Goal: Information Seeking & Learning: Learn about a topic

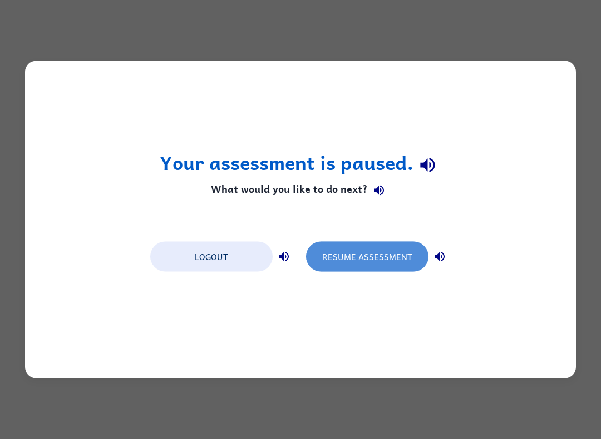
click at [371, 250] on button "Resume Assessment" at bounding box center [367, 257] width 122 height 30
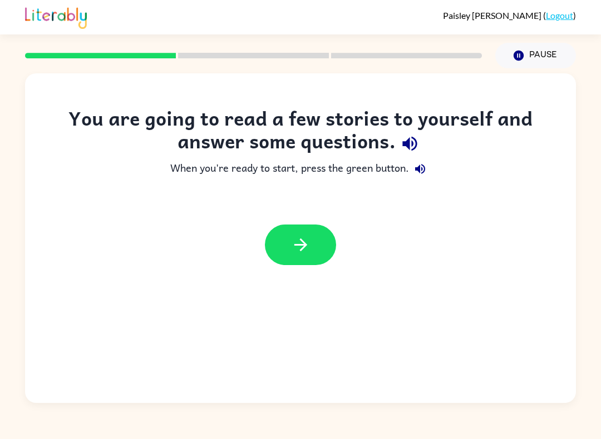
click at [302, 253] on icon "button" at bounding box center [300, 244] width 19 height 19
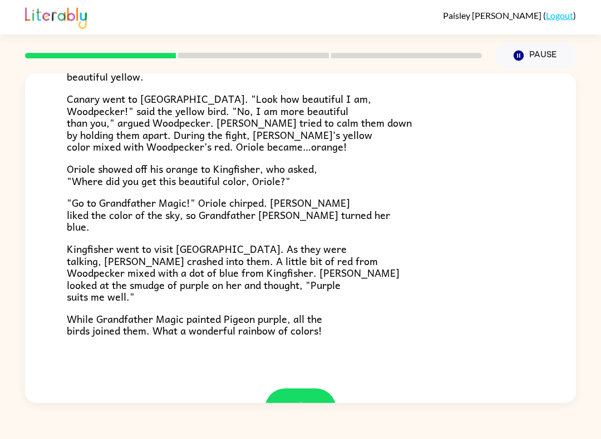
scroll to position [232, 0]
click at [296, 399] on icon "button" at bounding box center [300, 408] width 19 height 19
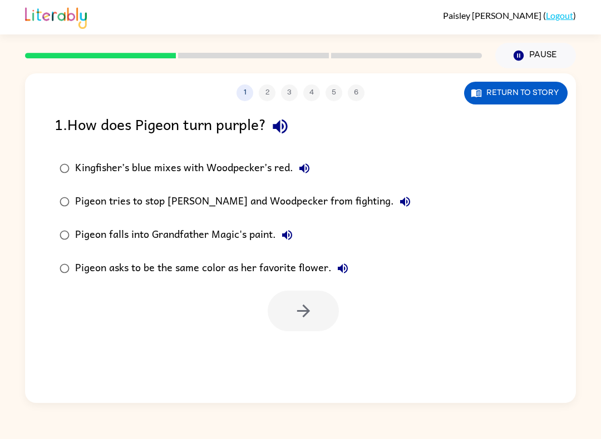
scroll to position [0, 0]
click at [297, 324] on button "button" at bounding box center [302, 311] width 71 height 41
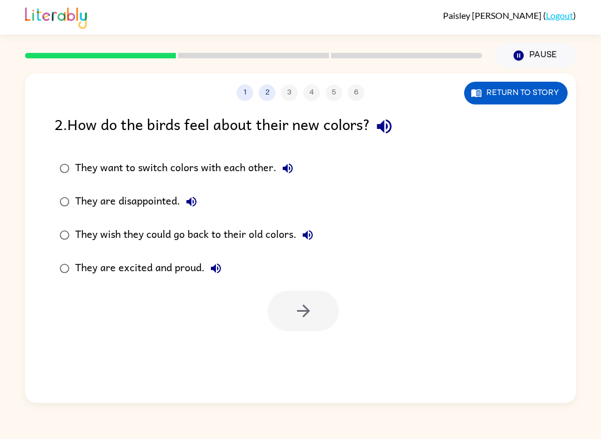
click at [509, 96] on button "Return to story" at bounding box center [515, 93] width 103 height 23
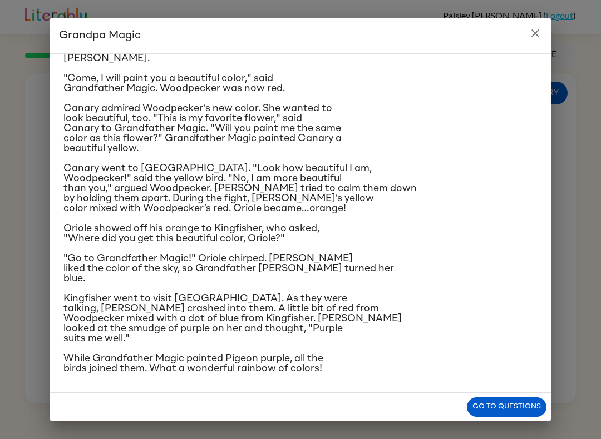
scroll to position [156, 0]
click at [537, 36] on icon "close" at bounding box center [534, 33] width 13 height 13
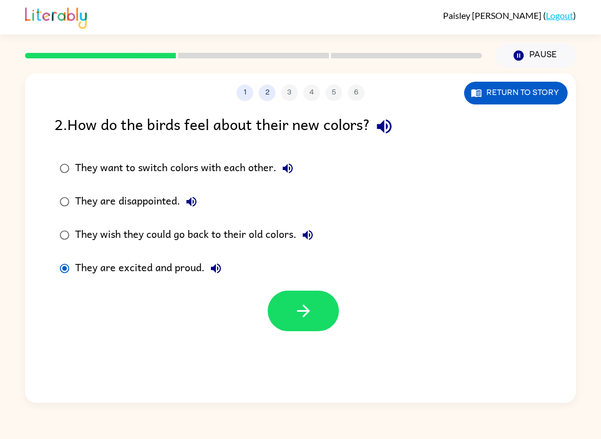
click at [316, 307] on button "button" at bounding box center [302, 311] width 71 height 41
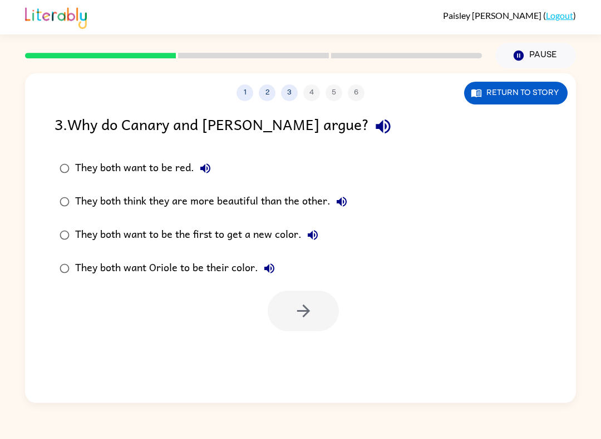
click at [506, 95] on button "Return to story" at bounding box center [515, 93] width 103 height 23
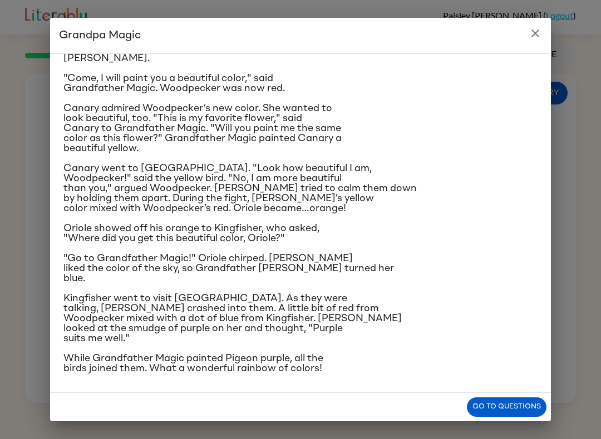
click at [535, 43] on button "close" at bounding box center [535, 33] width 22 height 22
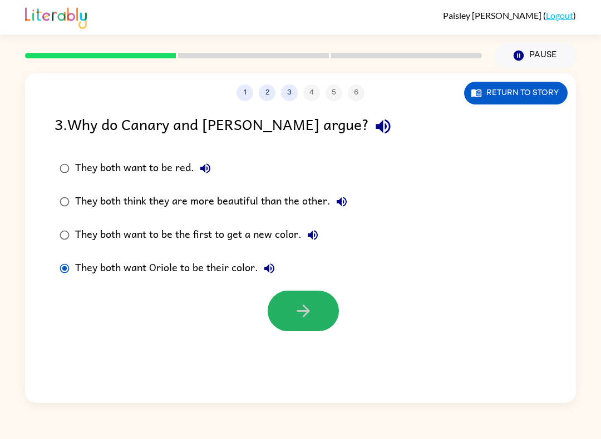
click at [296, 307] on icon "button" at bounding box center [303, 310] width 19 height 19
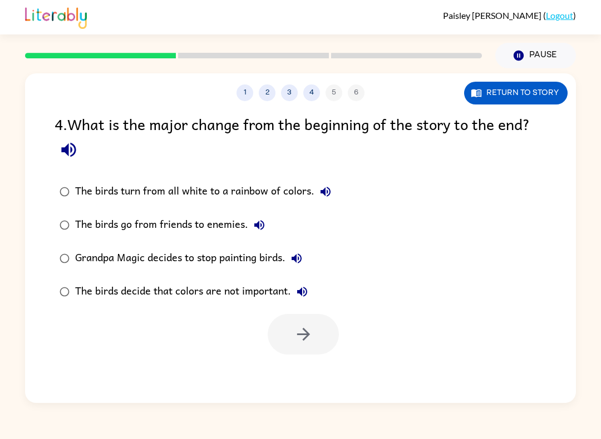
click at [500, 83] on button "Return to story" at bounding box center [515, 93] width 103 height 23
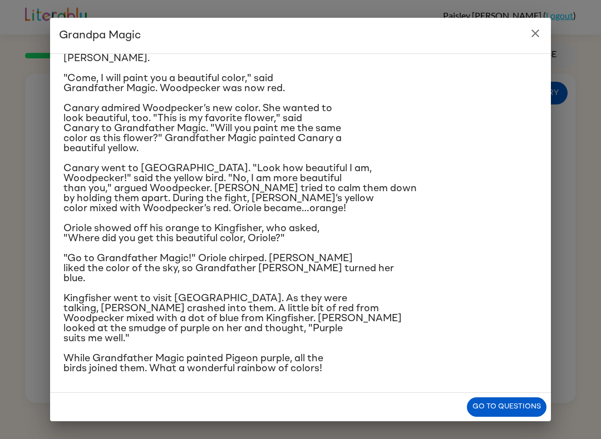
click at [532, 40] on button "close" at bounding box center [535, 33] width 22 height 22
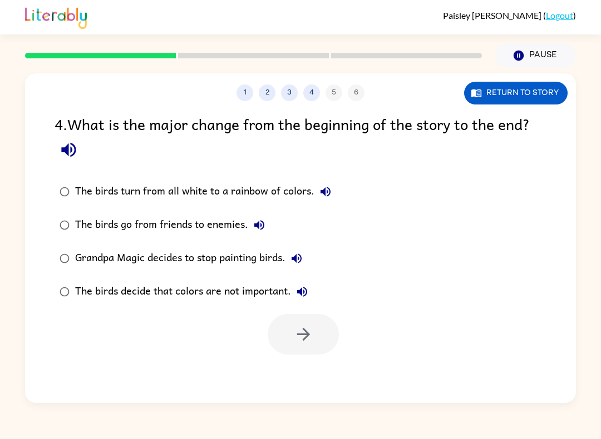
click at [151, 210] on label "The birds go from friends to enemies." at bounding box center [195, 225] width 294 height 33
click at [73, 201] on label "The birds turn from all white to a rainbow of colors." at bounding box center [195, 191] width 294 height 33
click at [298, 341] on icon "button" at bounding box center [303, 334] width 19 height 19
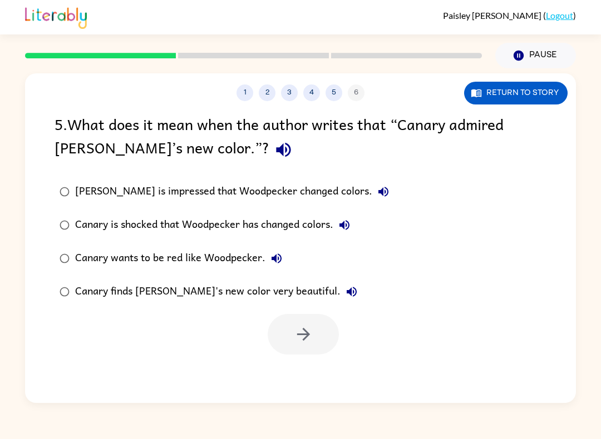
click at [274, 295] on div "Canary finds [PERSON_NAME]'s new color very beautiful." at bounding box center [218, 292] width 287 height 22
click at [300, 340] on icon "button" at bounding box center [303, 334] width 19 height 19
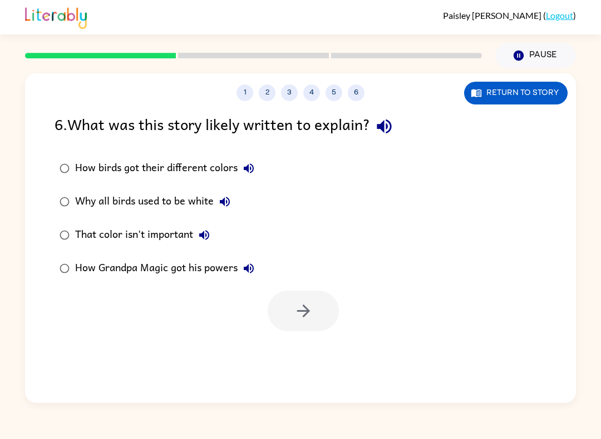
click at [82, 237] on div "That color isn't important" at bounding box center [145, 235] width 140 height 22
click at [292, 316] on button "button" at bounding box center [302, 311] width 71 height 41
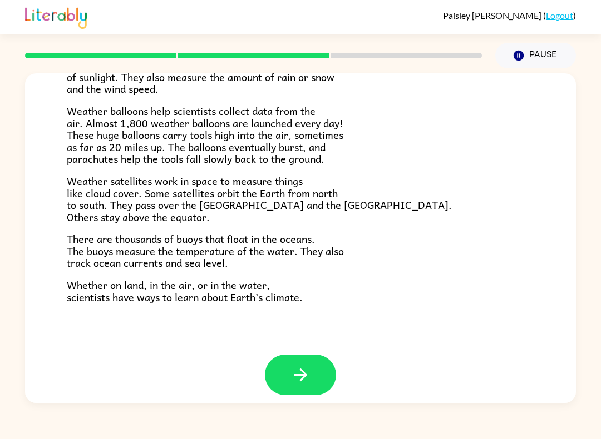
scroll to position [289, 0]
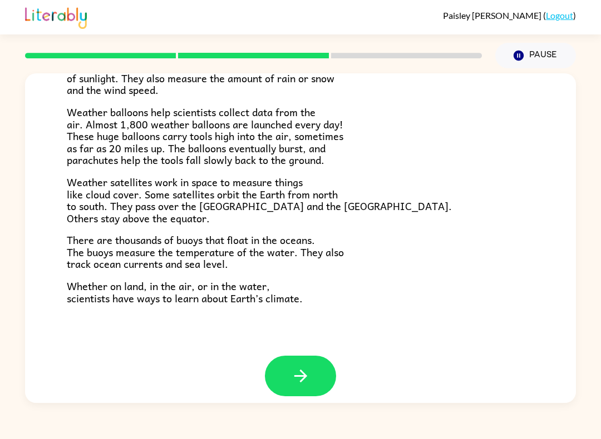
click at [305, 370] on icon "button" at bounding box center [300, 376] width 13 height 13
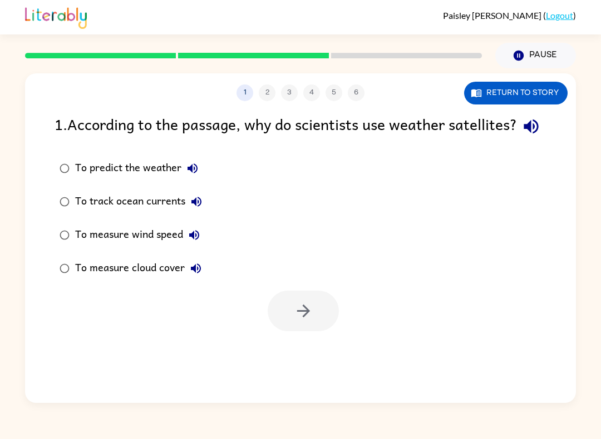
click at [81, 280] on div "To measure cloud cover" at bounding box center [141, 268] width 132 height 22
click at [297, 321] on button "button" at bounding box center [302, 311] width 71 height 41
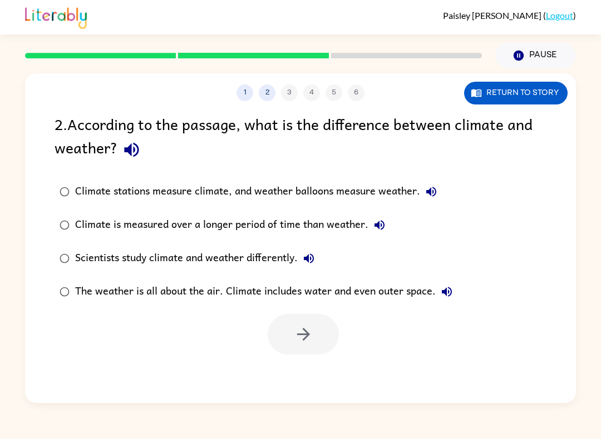
click at [146, 186] on div "Climate stations measure climate, and weather balloons measure weather." at bounding box center [258, 192] width 367 height 22
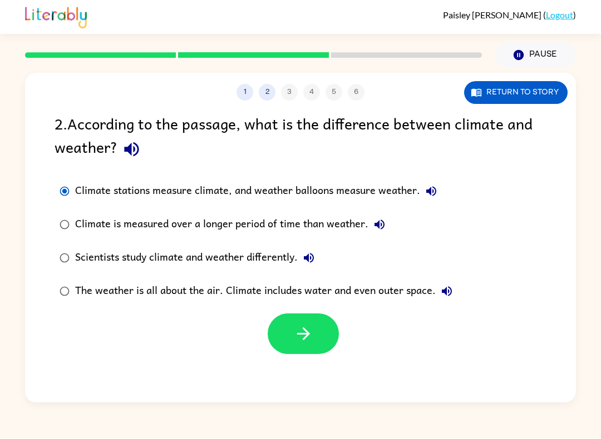
click at [306, 339] on icon "button" at bounding box center [302, 334] width 13 height 13
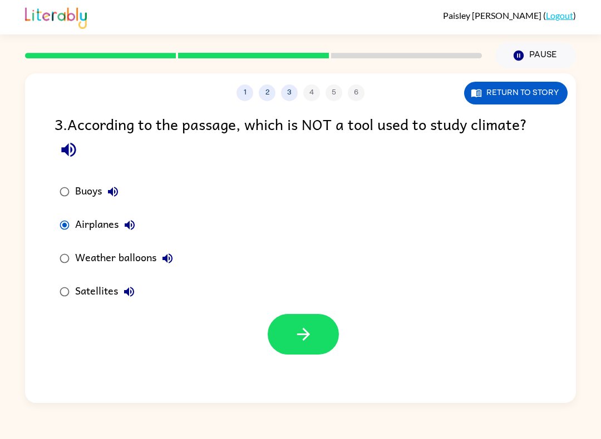
click at [310, 354] on button "button" at bounding box center [302, 334] width 71 height 41
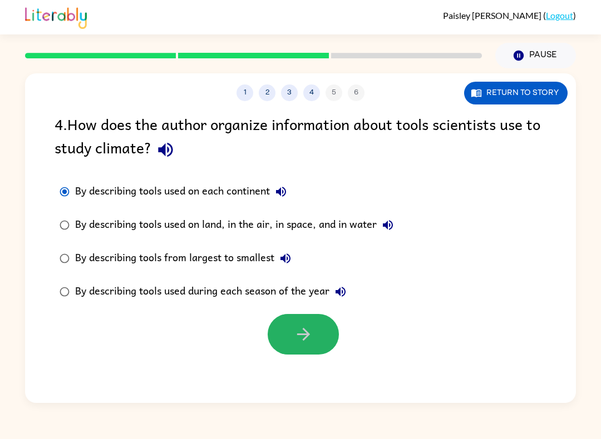
click at [294, 341] on icon "button" at bounding box center [303, 334] width 19 height 19
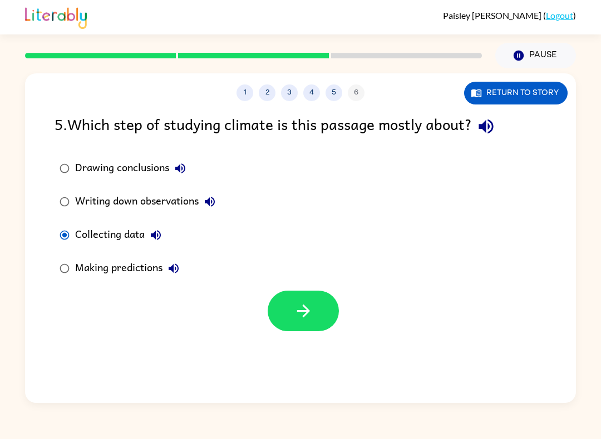
click at [310, 320] on icon "button" at bounding box center [303, 310] width 19 height 19
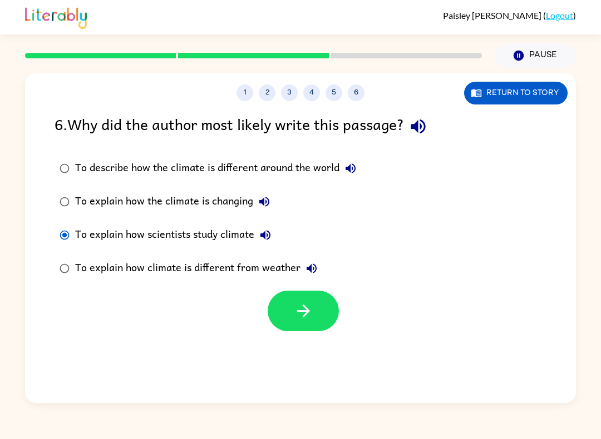
click at [289, 307] on button "button" at bounding box center [302, 311] width 71 height 41
